Goal: Task Accomplishment & Management: Manage account settings

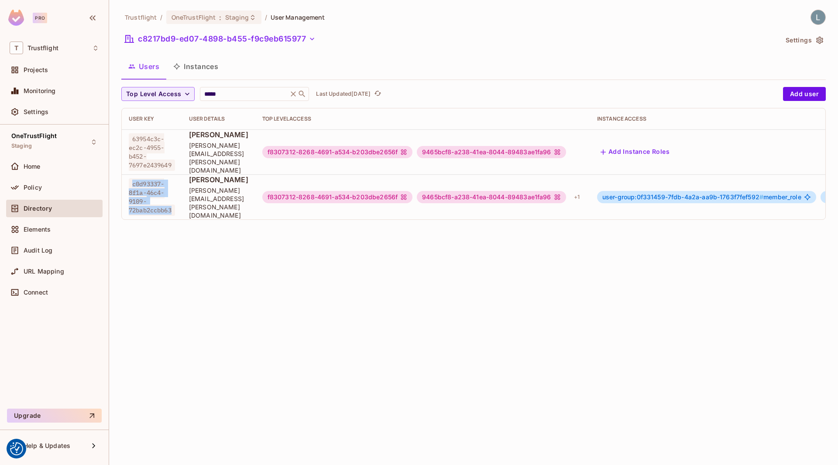
scroll to position [1, 0]
click at [227, 13] on span "Staging" at bounding box center [237, 17] width 24 height 8
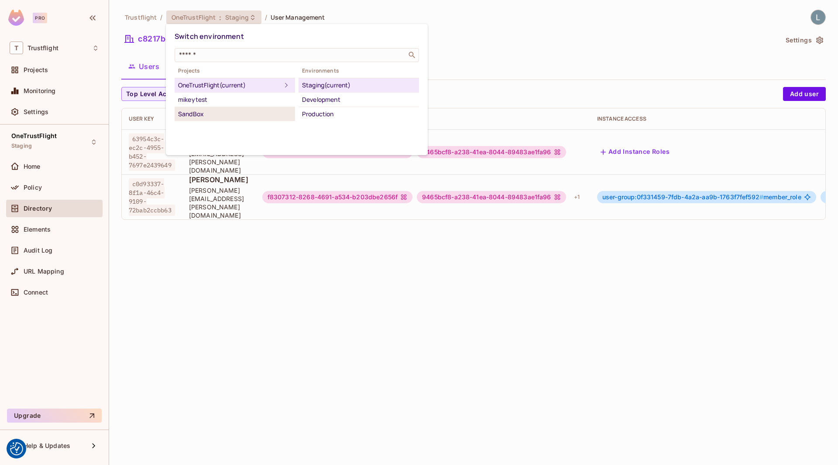
click at [207, 109] on div "SandBox" at bounding box center [235, 114] width 114 height 10
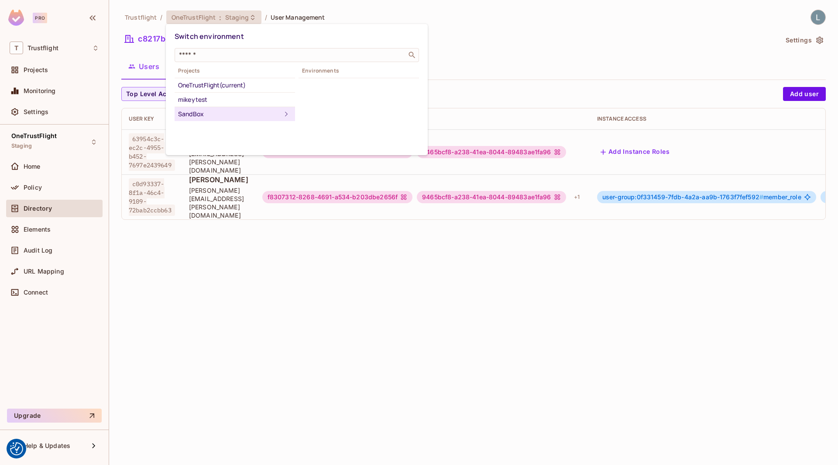
click at [269, 115] on div "SandBox" at bounding box center [229, 114] width 103 height 10
click at [49, 66] on div at bounding box center [419, 232] width 838 height 465
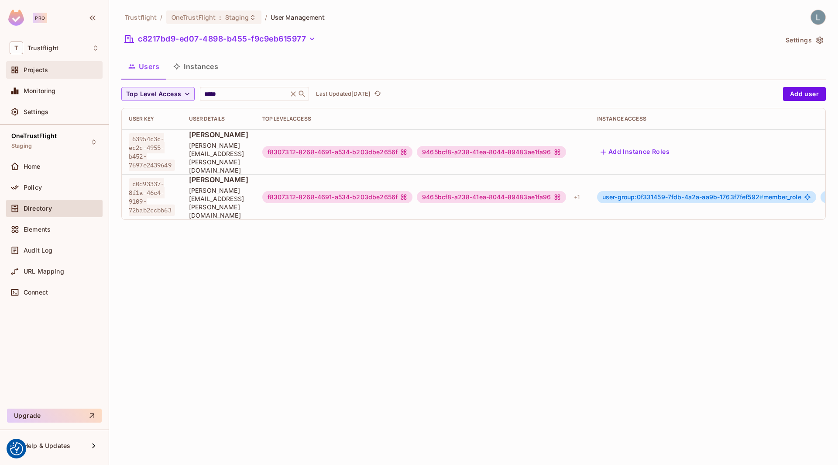
click at [45, 69] on span "Projects" at bounding box center [36, 69] width 24 height 7
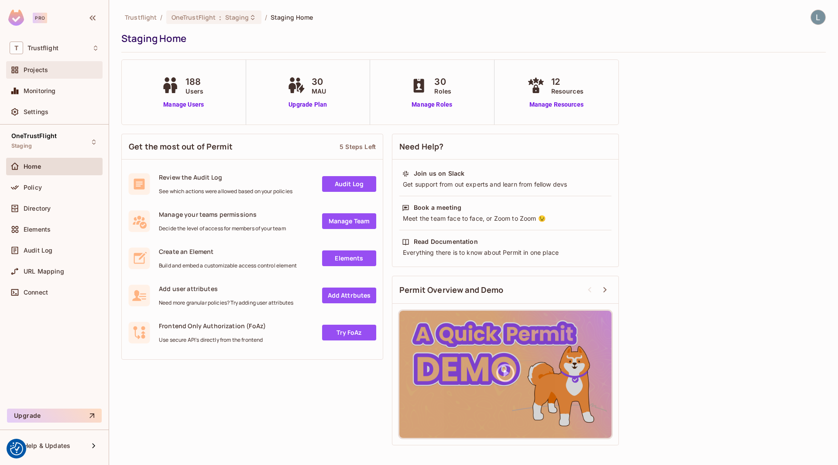
click at [62, 71] on div "Projects" at bounding box center [62, 69] width 76 height 7
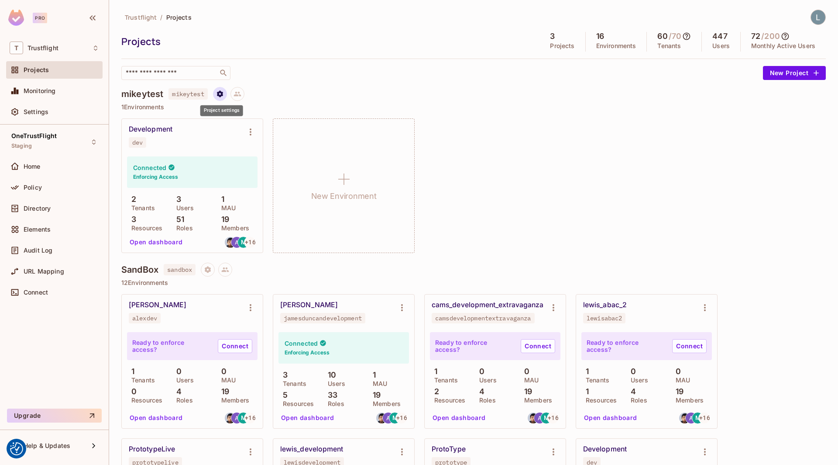
click at [223, 93] on icon "Project settings" at bounding box center [220, 93] width 6 height 7
click at [262, 144] on div "Delete Project" at bounding box center [266, 145] width 42 height 9
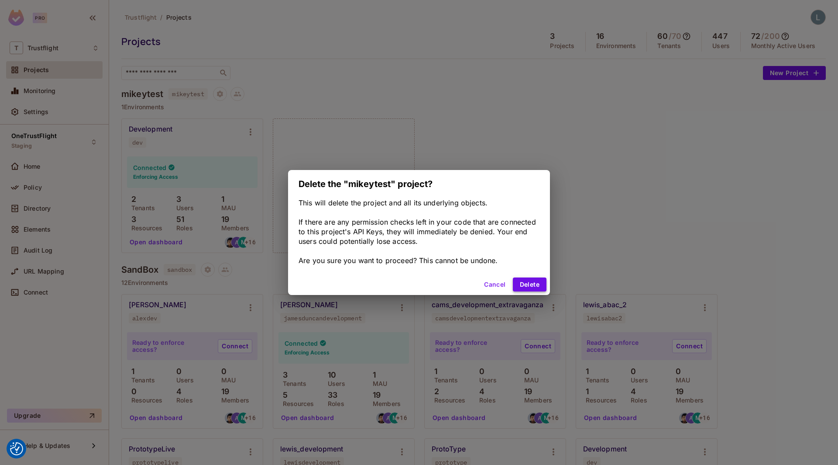
click at [523, 280] on button "Delete" at bounding box center [530, 284] width 34 height 14
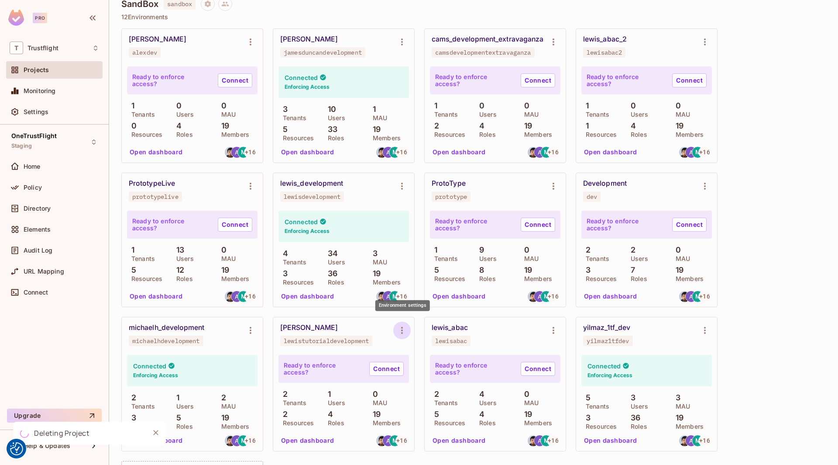
scroll to position [243, 0]
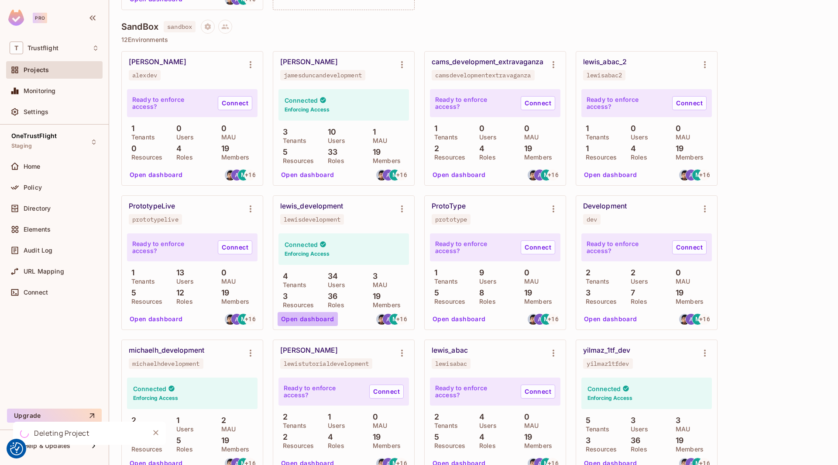
click at [314, 315] on button "Open dashboard" at bounding box center [308, 319] width 60 height 14
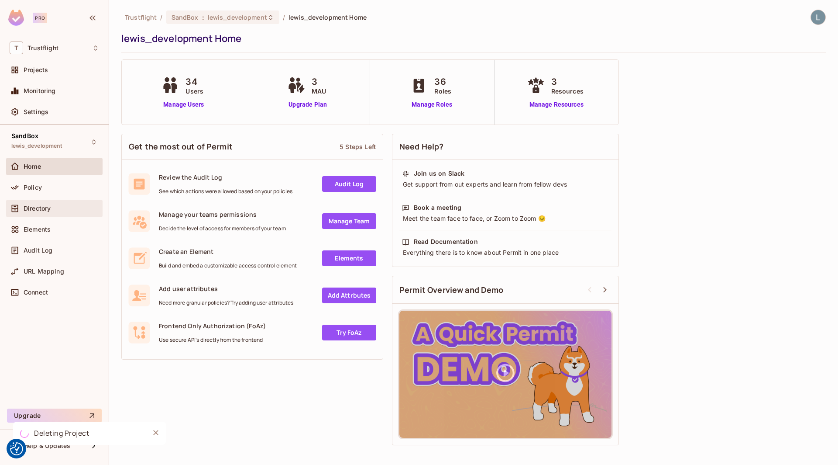
click at [45, 207] on span "Directory" at bounding box center [37, 208] width 27 height 7
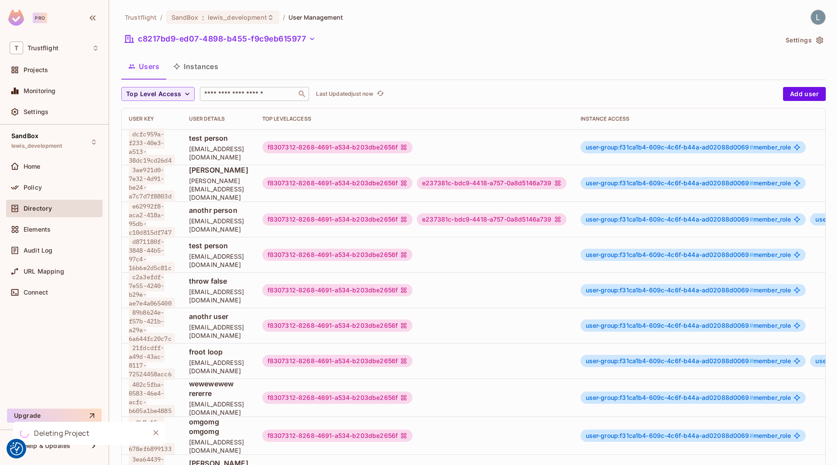
click at [253, 98] on input "text" at bounding box center [249, 94] width 92 height 9
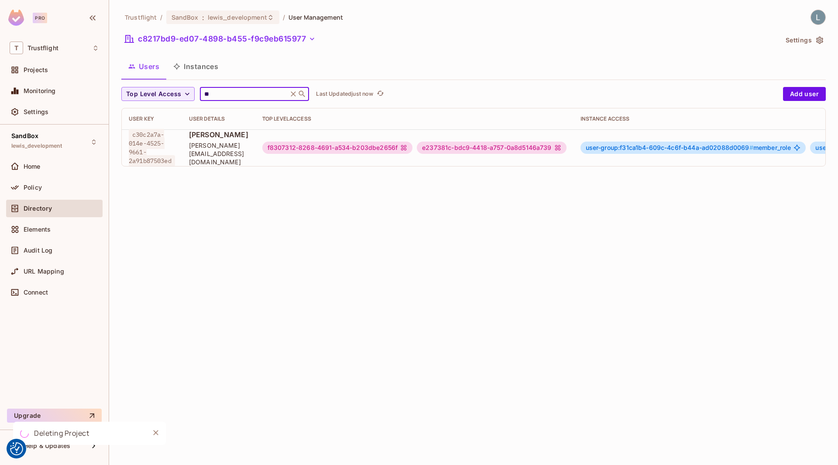
type input "**"
click at [546, 145] on div "e237381c-bdc9-4418-a757-0a8d5146a739" at bounding box center [491, 147] width 149 height 12
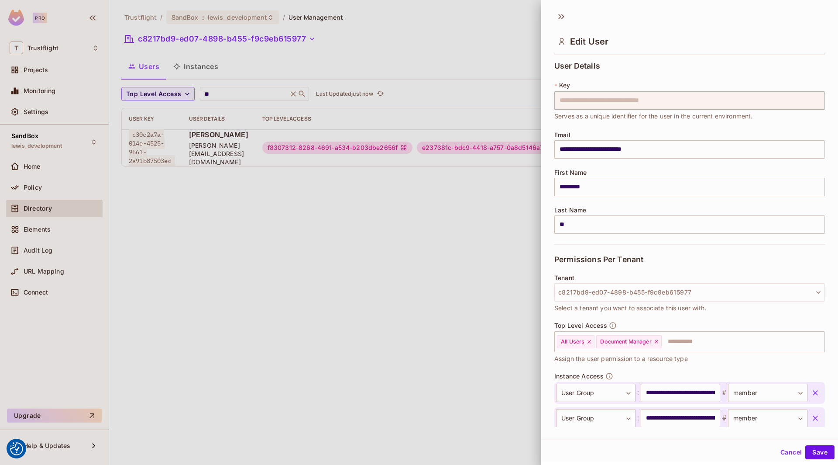
click at [527, 146] on div at bounding box center [419, 232] width 838 height 465
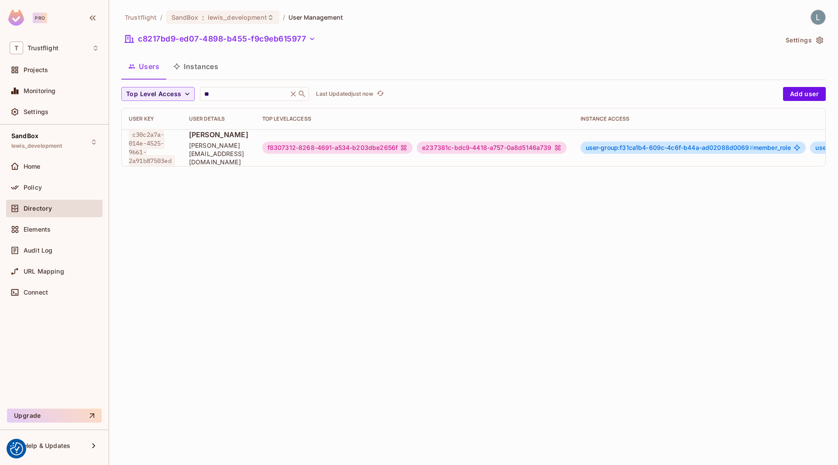
click at [500, 151] on div "e237381c-bdc9-4418-a757-0a8d5146a739" at bounding box center [491, 147] width 149 height 12
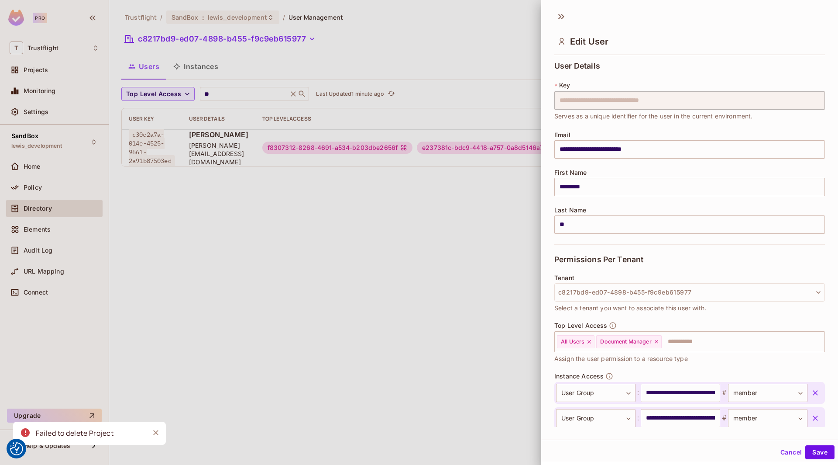
click at [358, 208] on div at bounding box center [419, 232] width 838 height 465
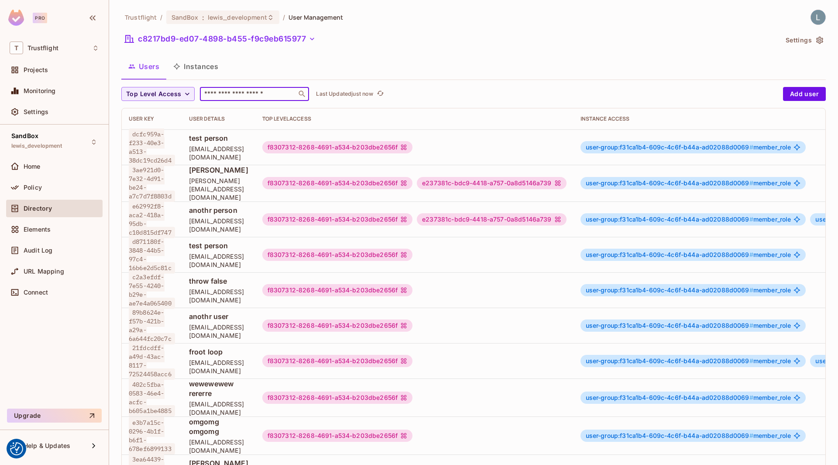
click at [257, 96] on input "text" at bounding box center [249, 94] width 92 height 9
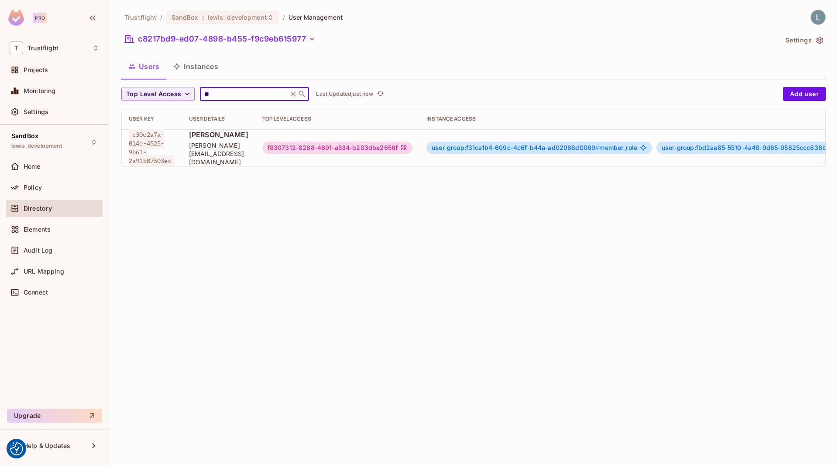
type input "**"
click at [59, 185] on div "Policy" at bounding box center [62, 187] width 76 height 7
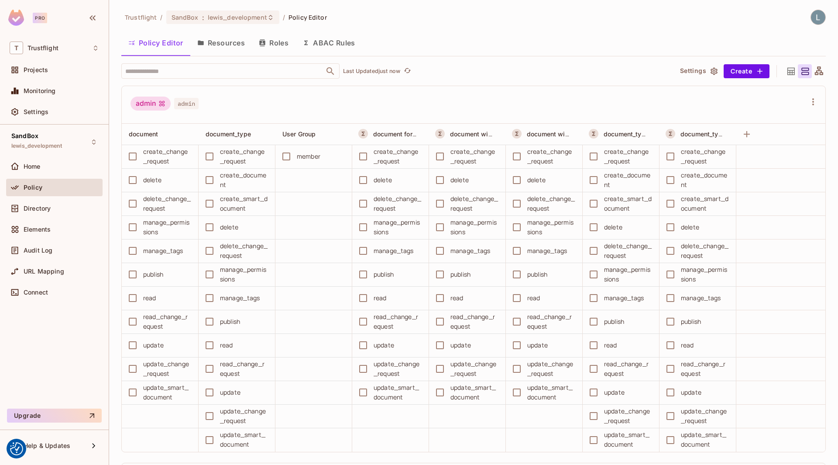
click at [329, 48] on button "ABAC Rules" at bounding box center [329, 43] width 67 height 22
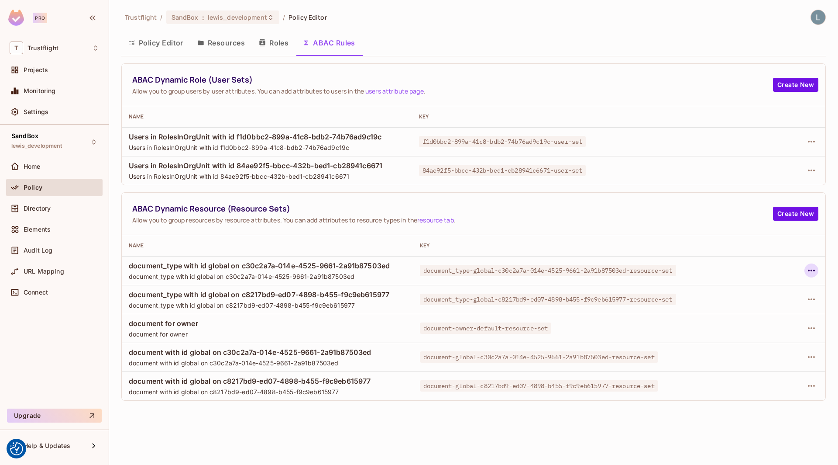
click at [810, 270] on icon "button" at bounding box center [811, 270] width 10 height 10
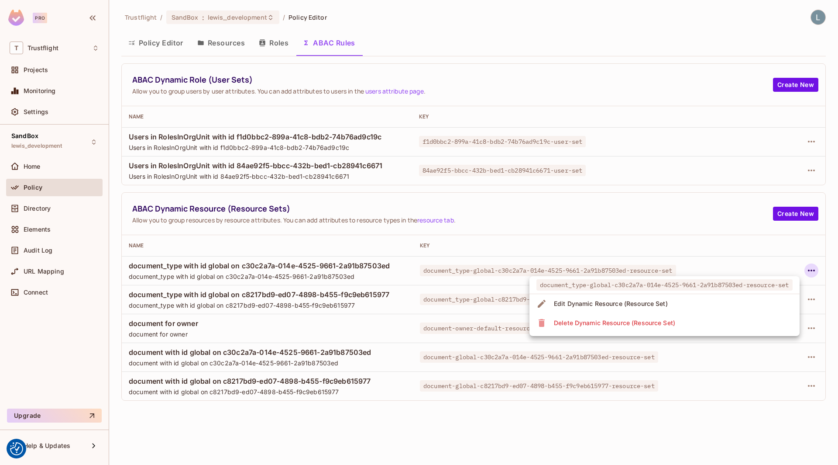
click at [694, 320] on li "Delete Dynamic Resource (Resource Set)" at bounding box center [665, 322] width 270 height 19
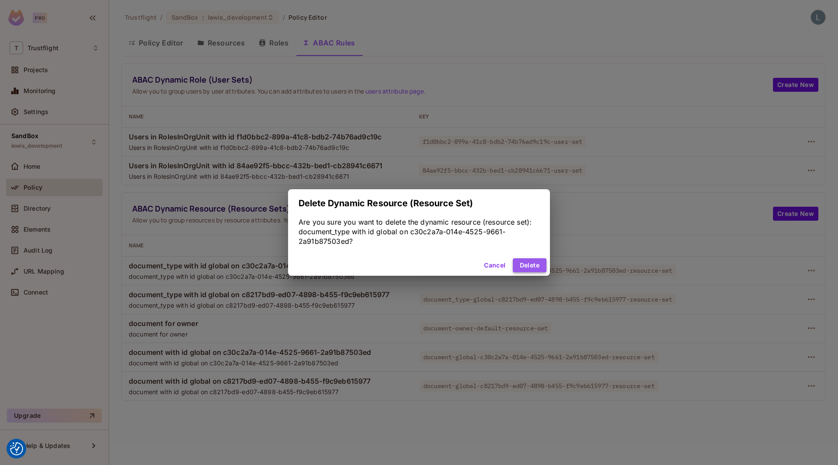
click at [527, 263] on button "Delete" at bounding box center [530, 265] width 34 height 14
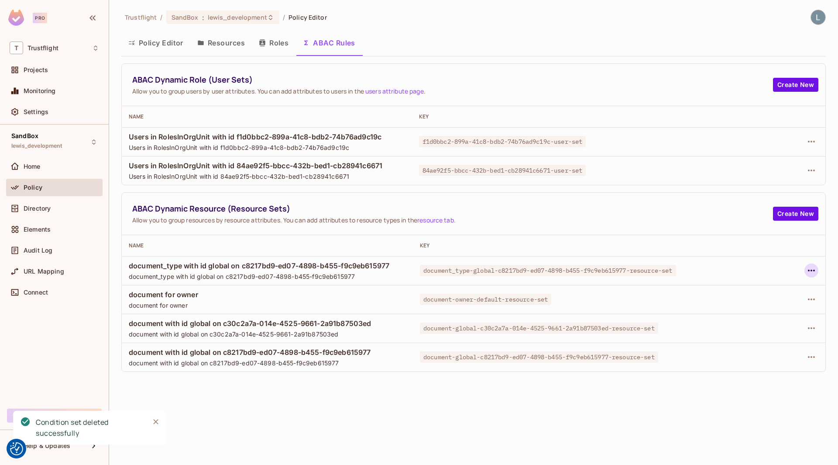
click at [809, 268] on icon "button" at bounding box center [811, 270] width 10 height 10
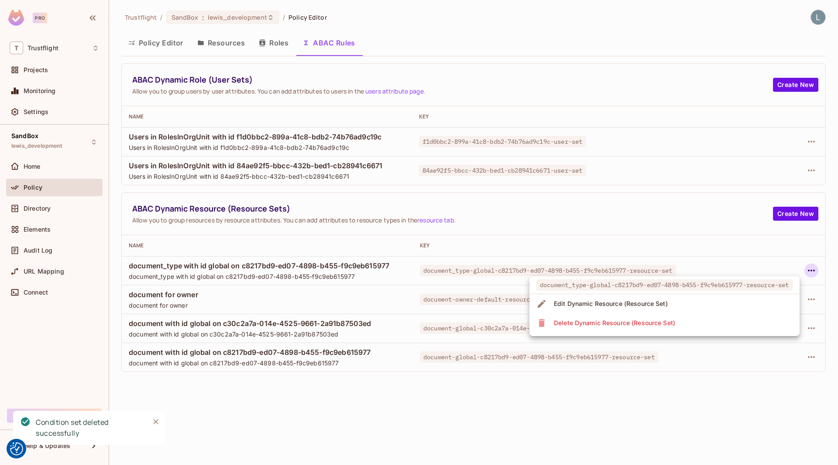
click at [692, 318] on li "Delete Dynamic Resource (Resource Set)" at bounding box center [665, 322] width 270 height 19
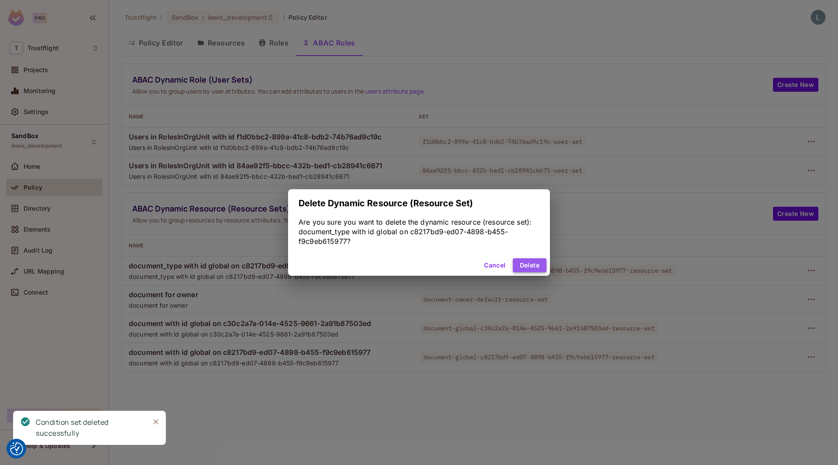
click at [523, 267] on button "Delete" at bounding box center [530, 265] width 34 height 14
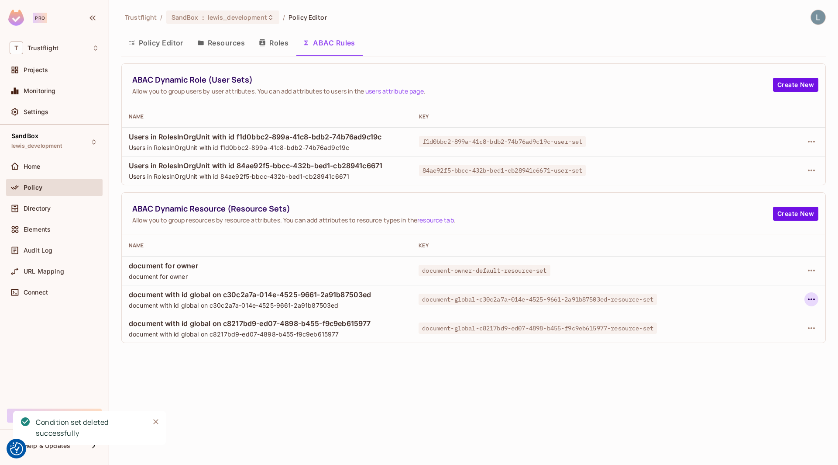
click at [813, 300] on icon "button" at bounding box center [811, 299] width 10 height 10
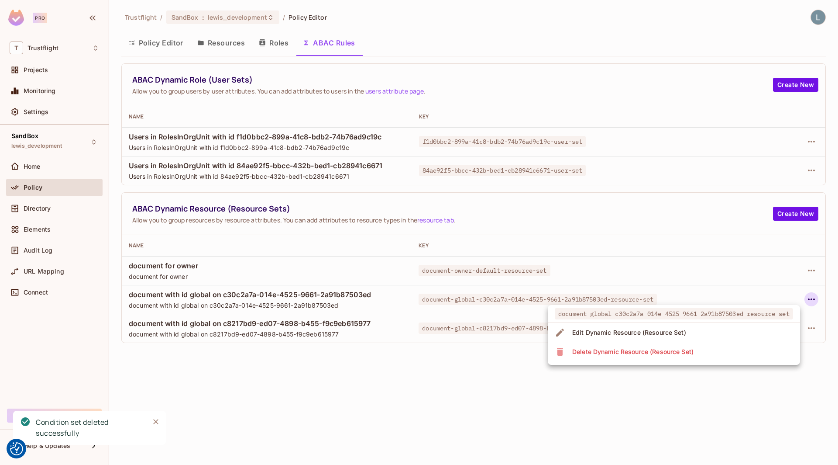
click at [703, 350] on li "Delete Dynamic Resource (Resource Set)" at bounding box center [674, 351] width 252 height 19
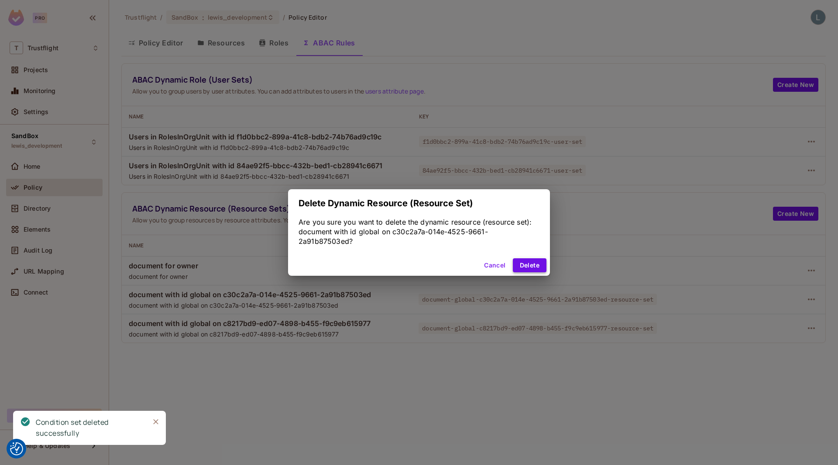
click at [530, 261] on button "Delete" at bounding box center [530, 265] width 34 height 14
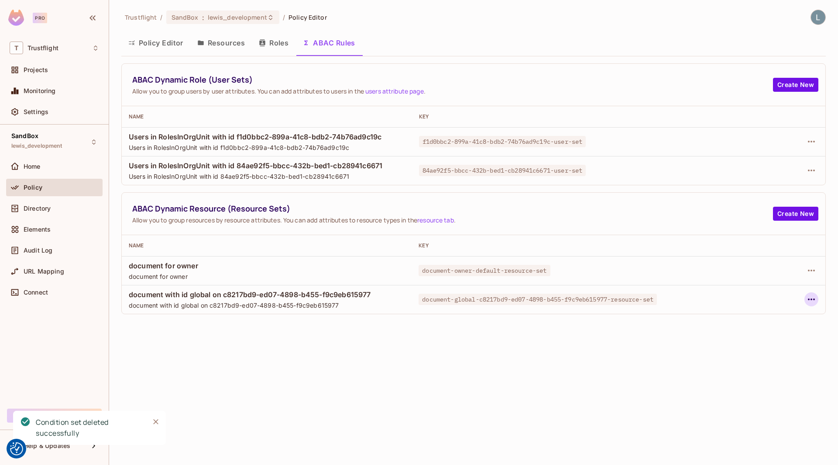
click at [809, 300] on icon "button" at bounding box center [811, 299] width 10 height 10
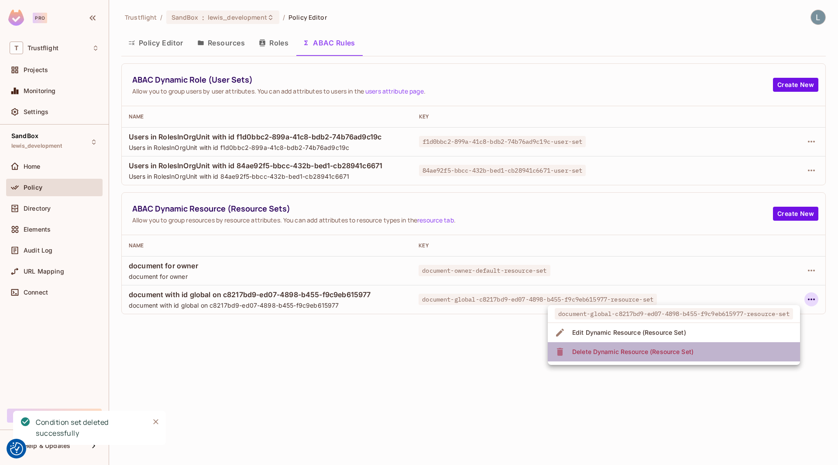
click at [716, 349] on li "Delete Dynamic Resource (Resource Set)" at bounding box center [674, 351] width 252 height 19
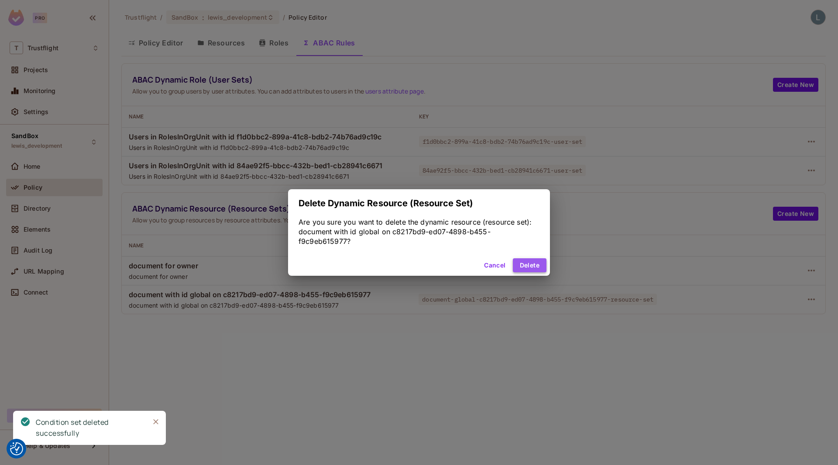
click at [529, 264] on button "Delete" at bounding box center [530, 265] width 34 height 14
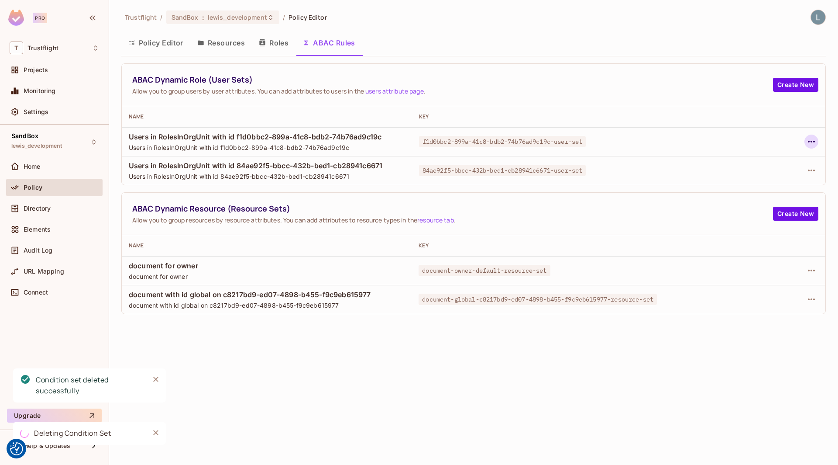
click at [812, 141] on icon "button" at bounding box center [811, 141] width 10 height 10
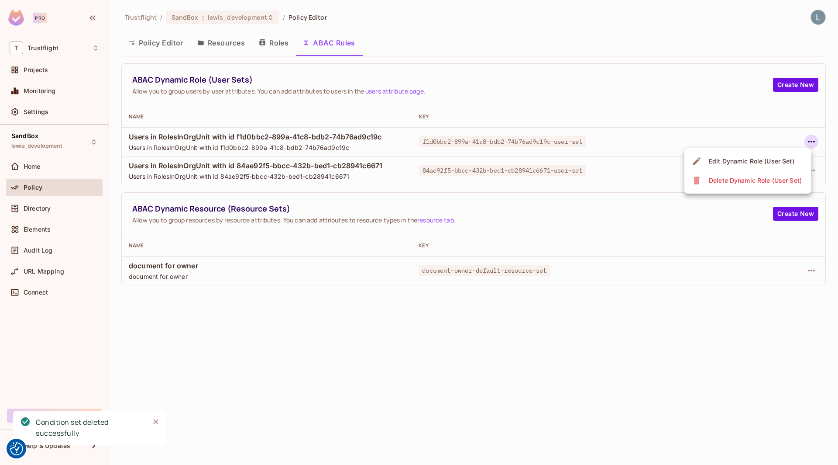
click at [772, 177] on div "Delete Dynamic Role (User Set)" at bounding box center [755, 180] width 93 height 9
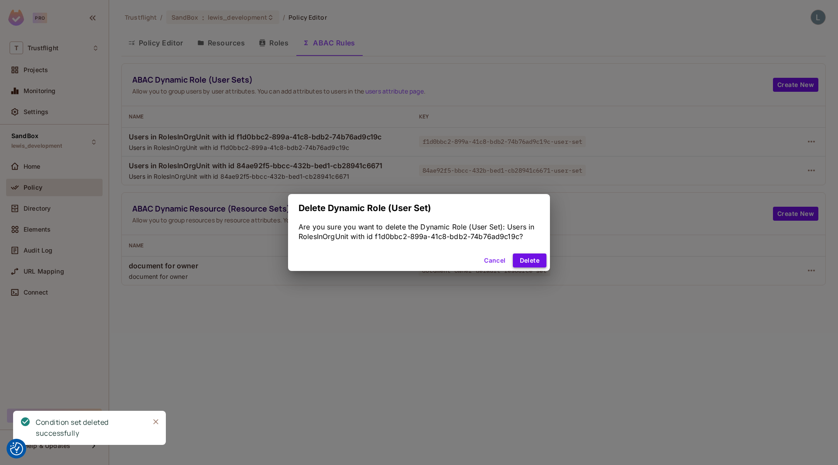
click at [533, 257] on button "Delete" at bounding box center [530, 260] width 34 height 14
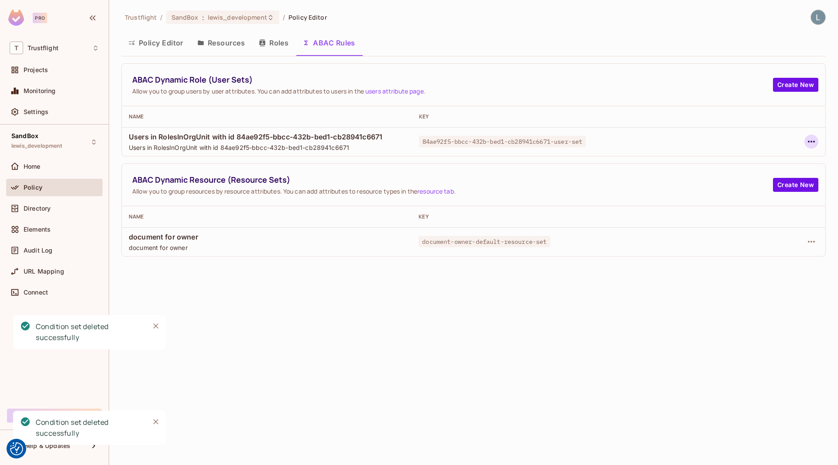
click at [810, 138] on icon "button" at bounding box center [811, 141] width 10 height 10
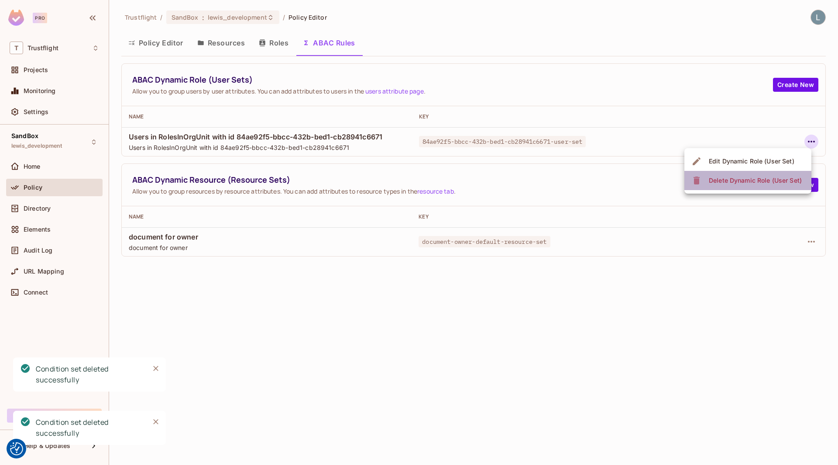
click at [743, 182] on div "Delete Dynamic Role (User Set)" at bounding box center [755, 180] width 93 height 9
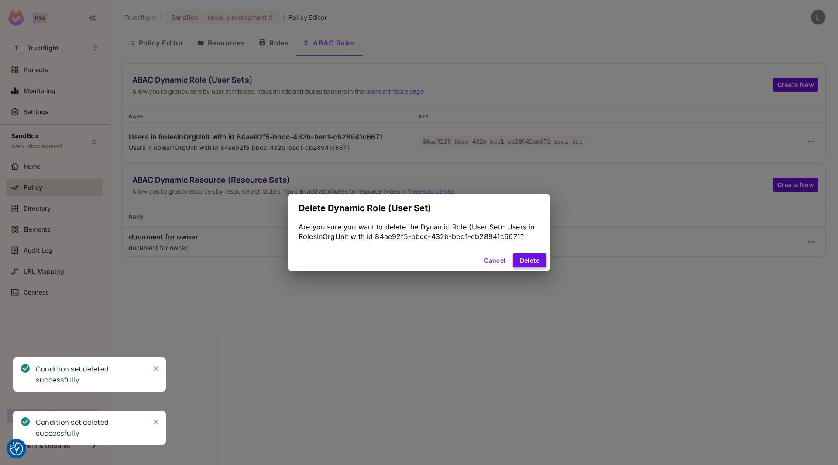
click at [538, 260] on button "Delete" at bounding box center [530, 260] width 34 height 14
